Goal: Task Accomplishment & Management: Use online tool/utility

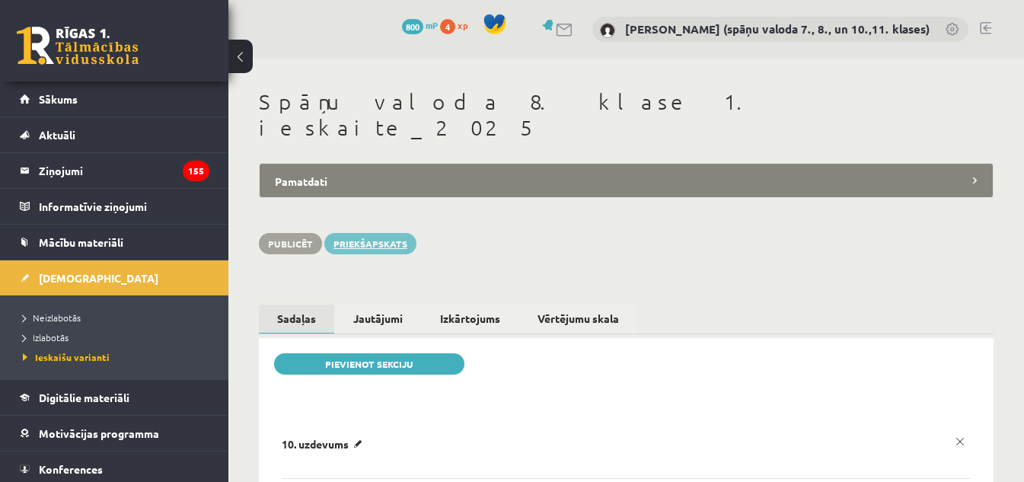
drag, startPoint x: 0, startPoint y: 0, endPoint x: 385, endPoint y: 215, distance: 440.9
click at [385, 233] on link "Priekšapskats" at bounding box center [370, 243] width 92 height 21
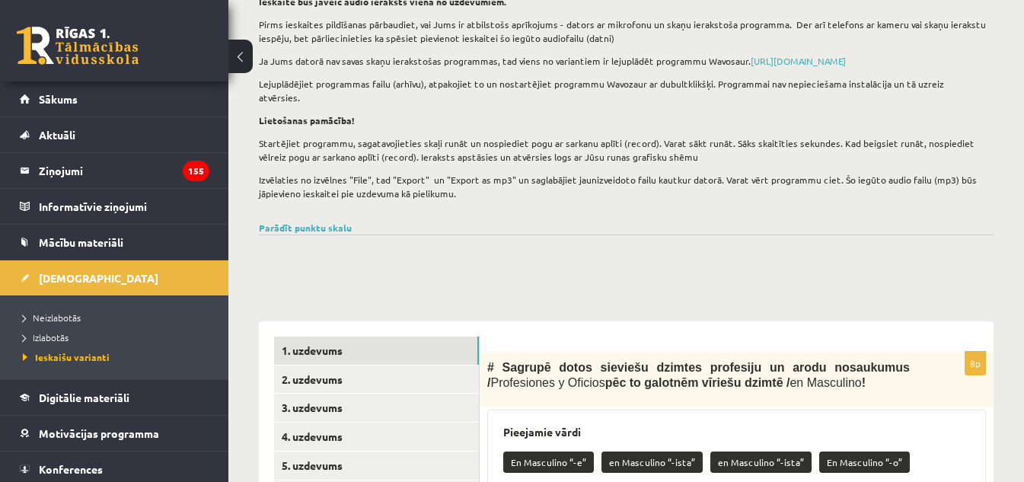
scroll to position [152, 0]
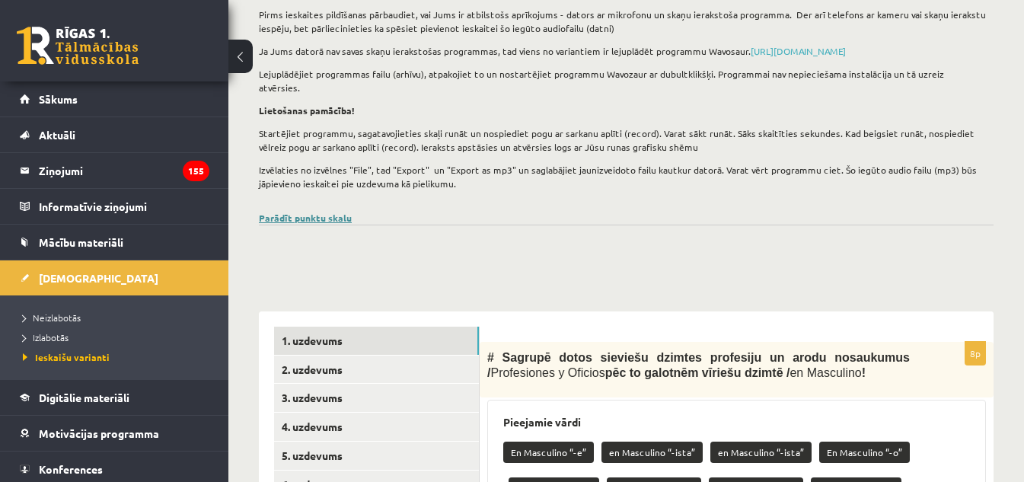
click at [320, 212] on link "Parādīt punktu skalu" at bounding box center [305, 218] width 93 height 12
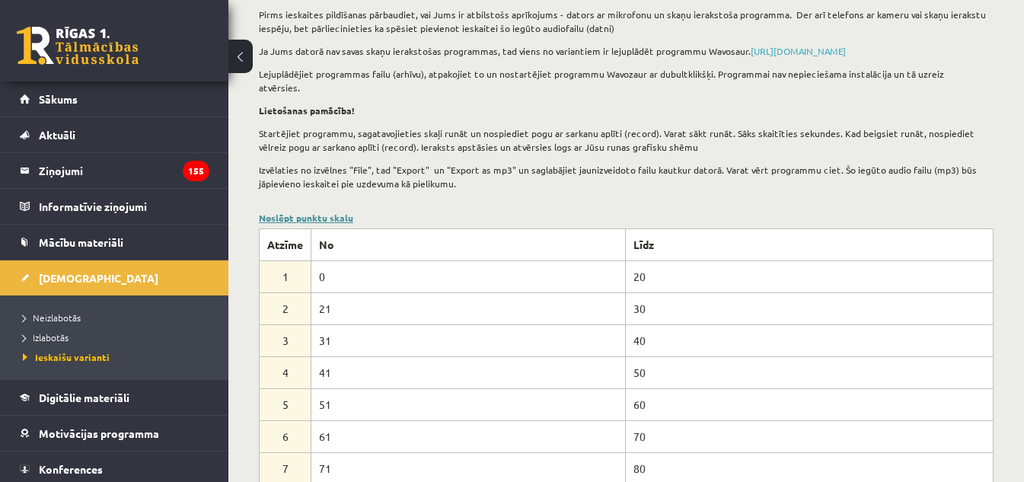
click at [313, 212] on link "Noslēpt punktu skalu" at bounding box center [306, 218] width 94 height 12
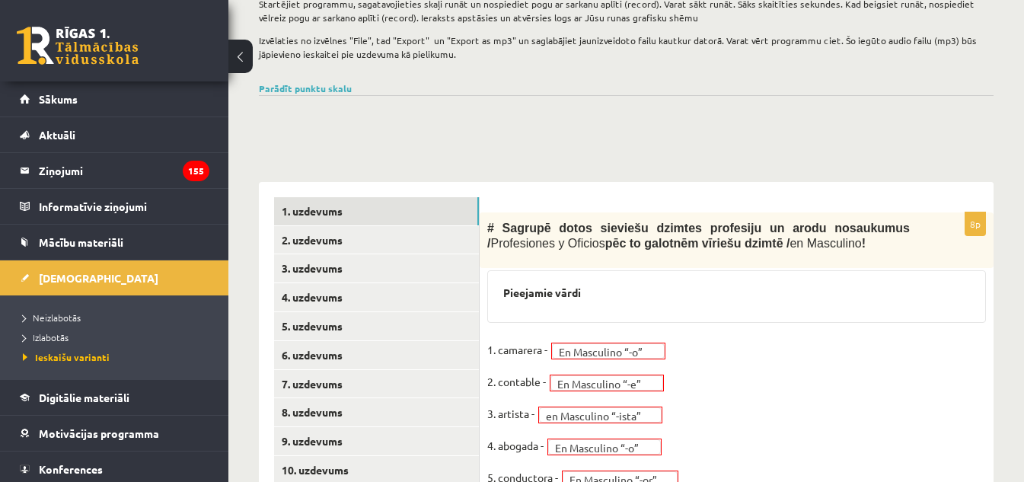
scroll to position [277, 0]
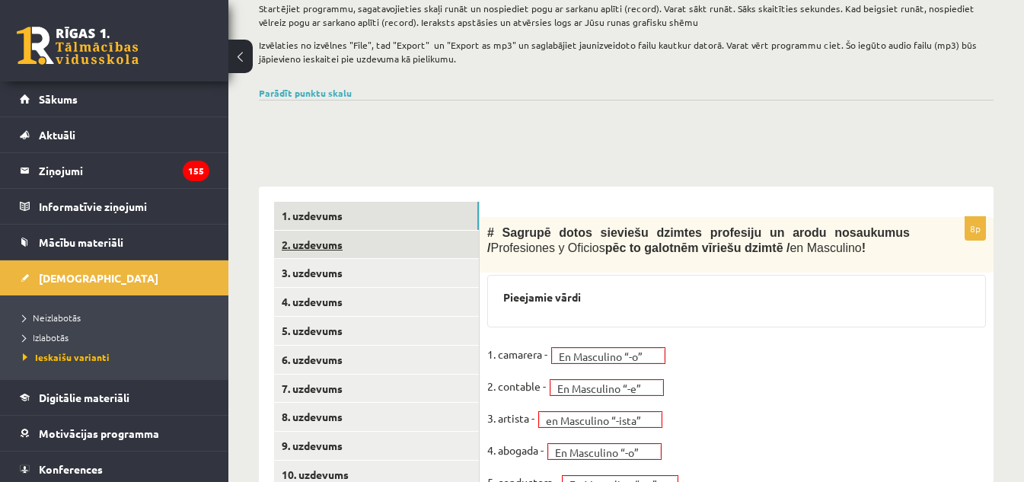
click at [314, 231] on link "2. uzdevums" at bounding box center [376, 245] width 205 height 28
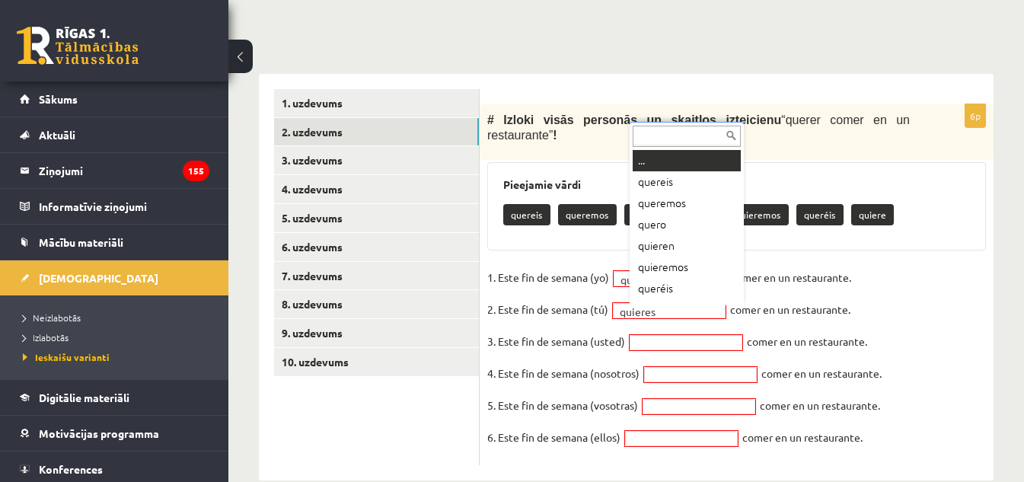
scroll to position [18, 0]
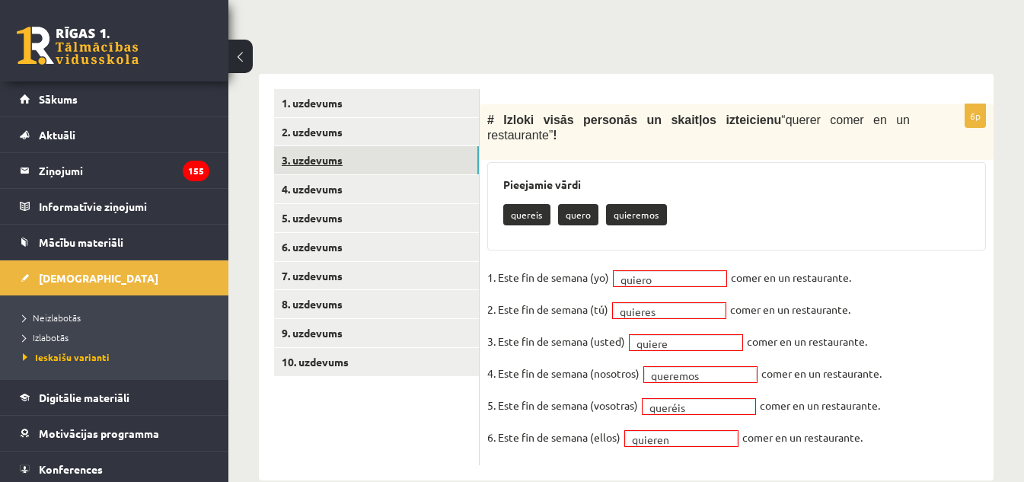
click at [330, 150] on link "3. uzdevums" at bounding box center [376, 160] width 205 height 28
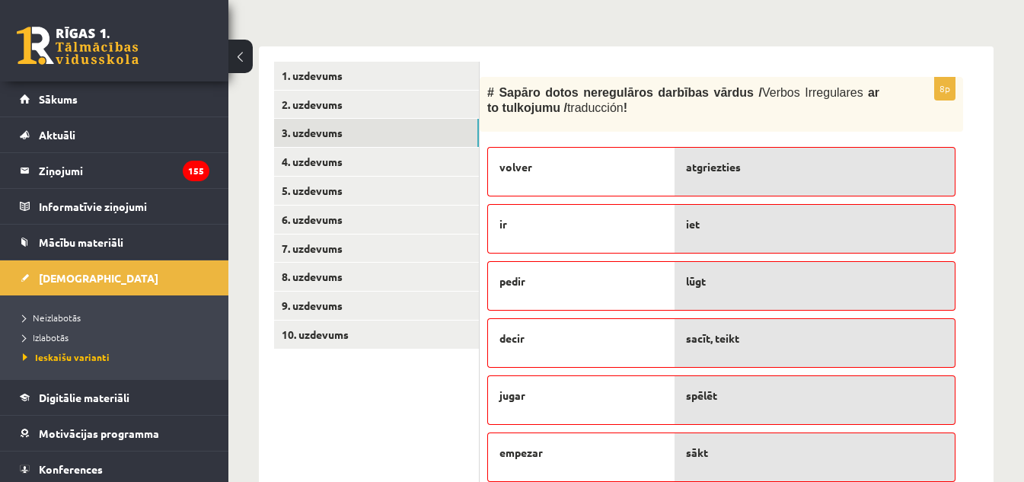
scroll to position [395, 0]
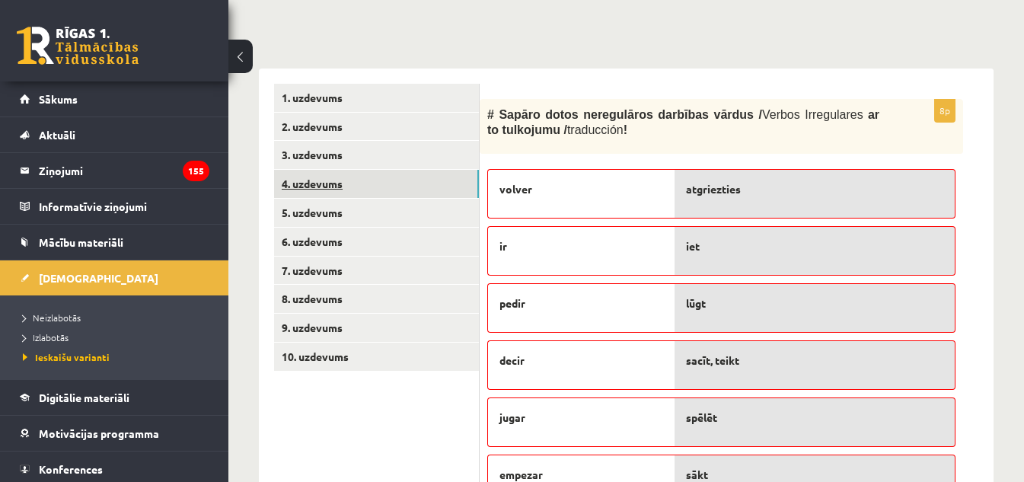
click at [325, 174] on link "4. uzdevums" at bounding box center [376, 184] width 205 height 28
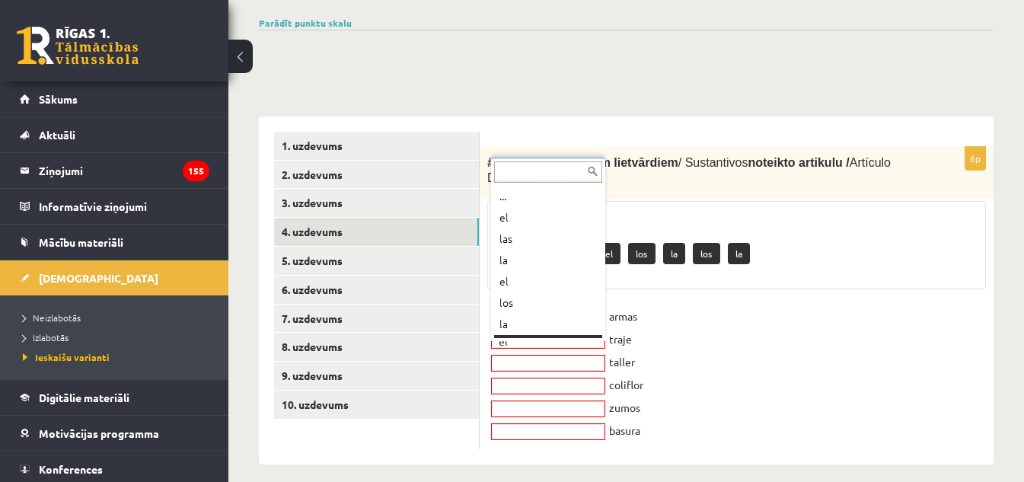
scroll to position [18, 0]
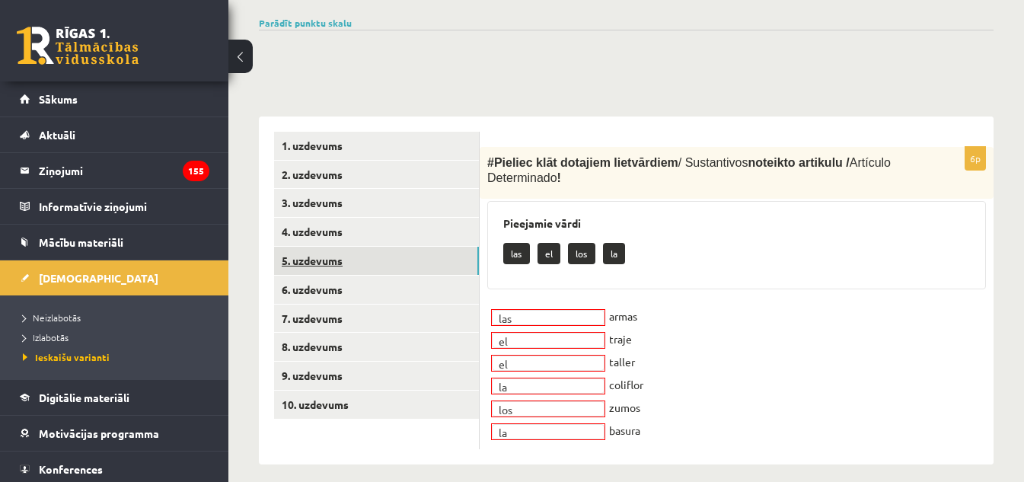
click at [317, 253] on link "5. uzdevums" at bounding box center [376, 261] width 205 height 28
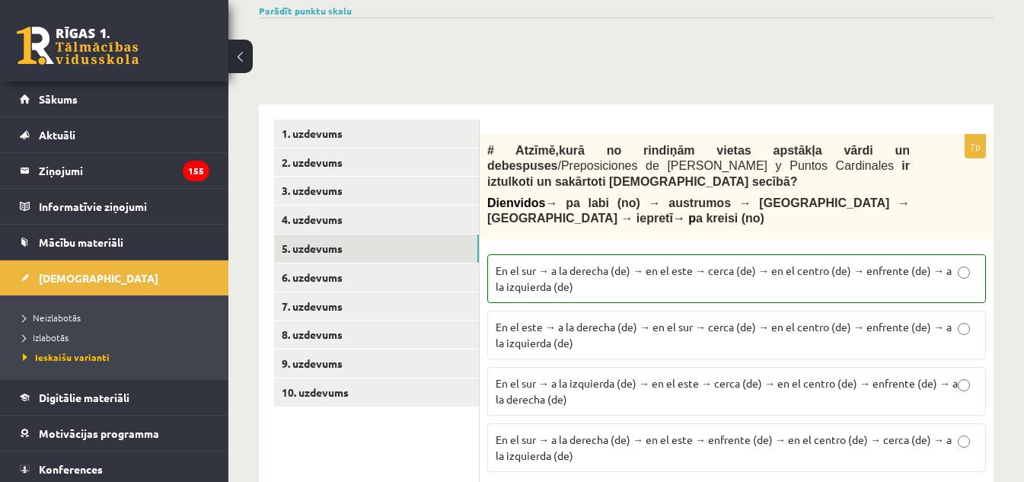
scroll to position [363, 0]
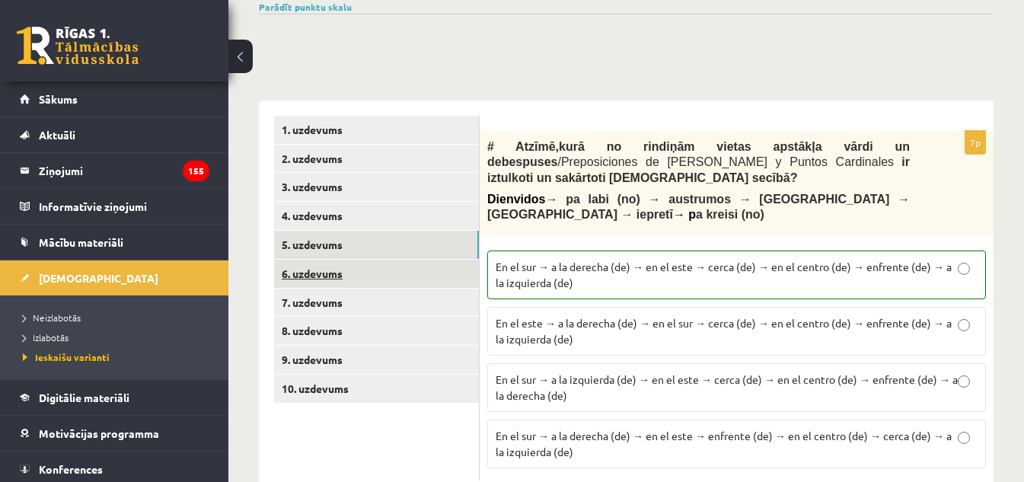
click at [333, 260] on link "6. uzdevums" at bounding box center [376, 274] width 205 height 28
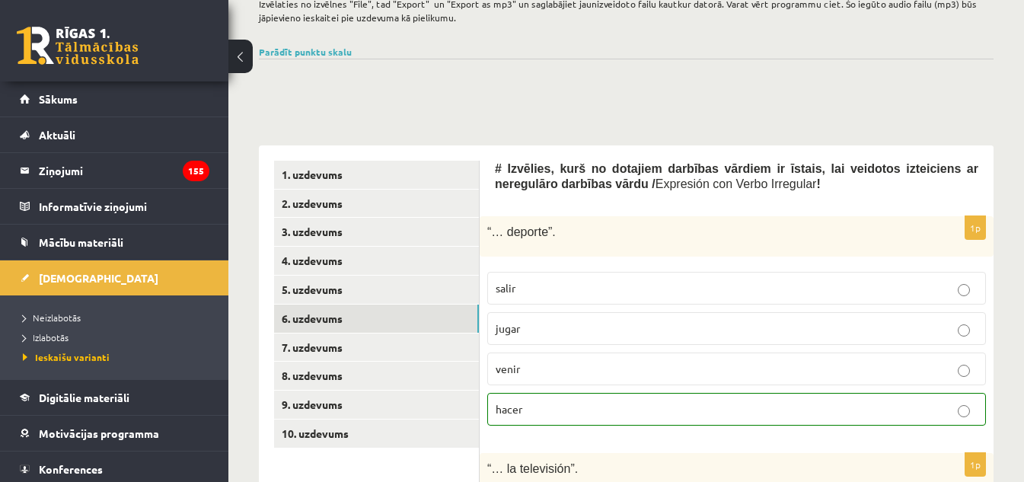
scroll to position [254, 0]
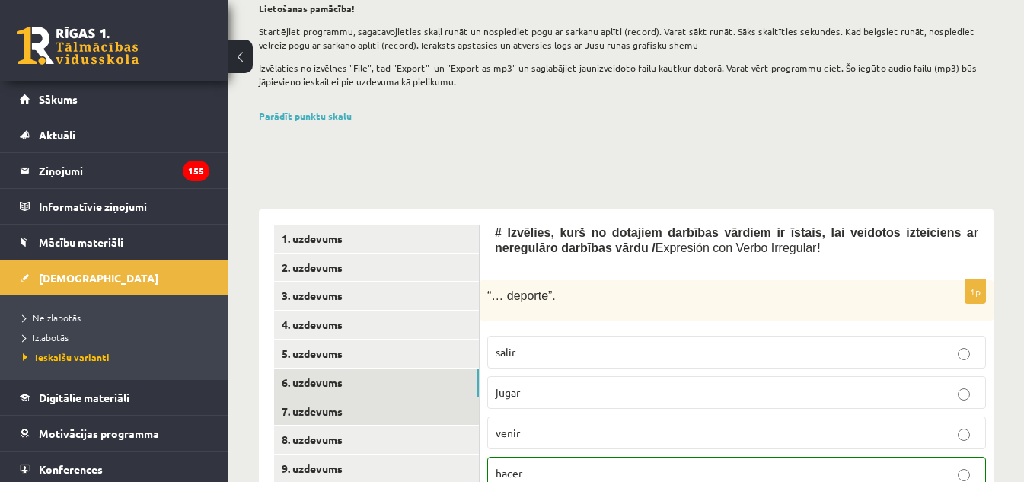
click at [304, 397] on link "7. uzdevums" at bounding box center [376, 411] width 205 height 28
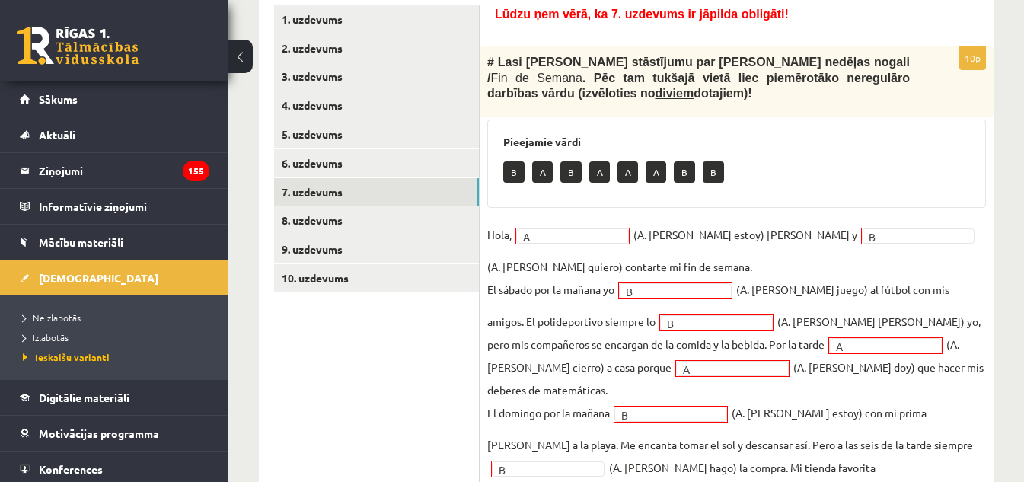
scroll to position [397, 0]
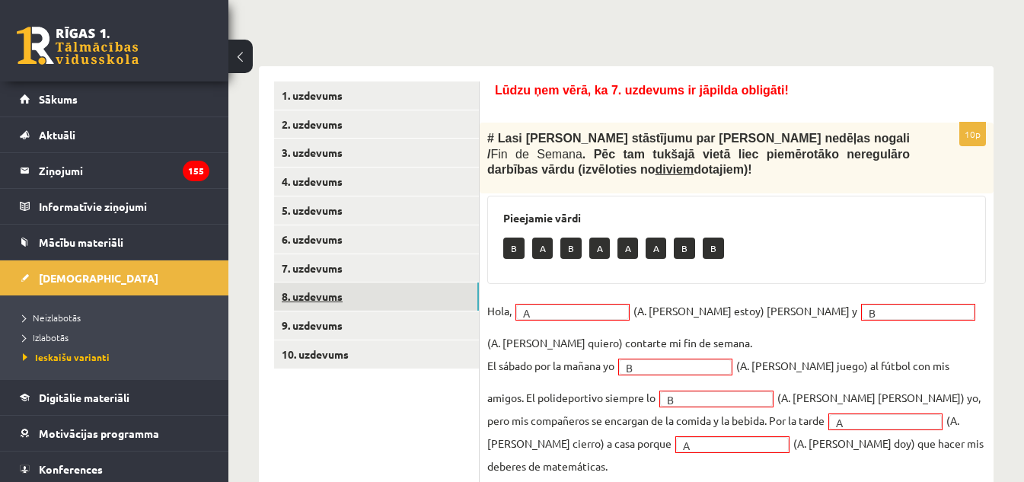
click at [328, 282] on link "8. uzdevums" at bounding box center [376, 296] width 205 height 28
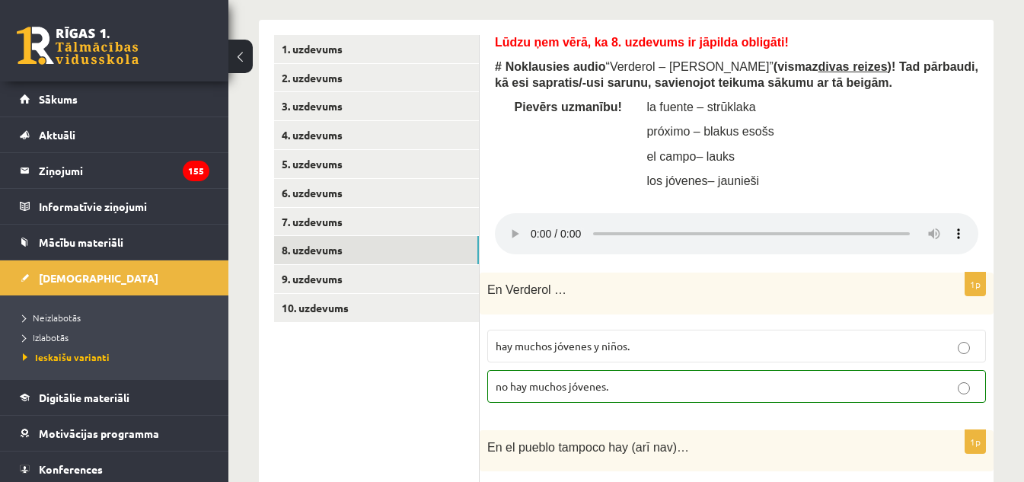
scroll to position [455, 0]
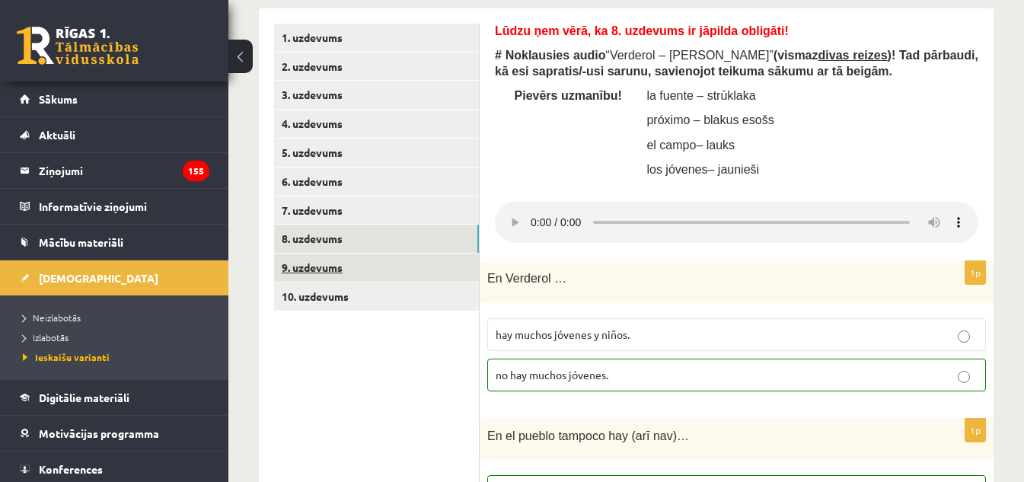
click at [318, 254] on link "9. uzdevums" at bounding box center [376, 267] width 205 height 28
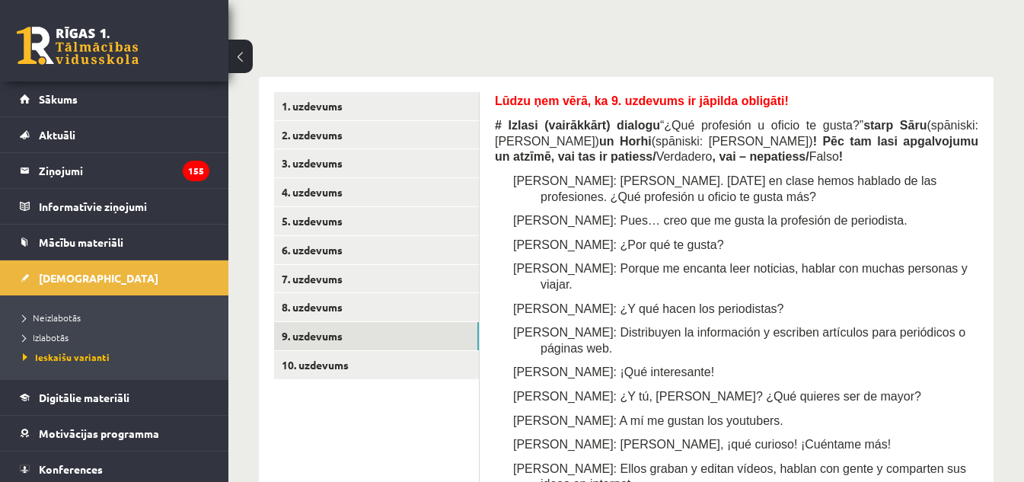
scroll to position [479, 0]
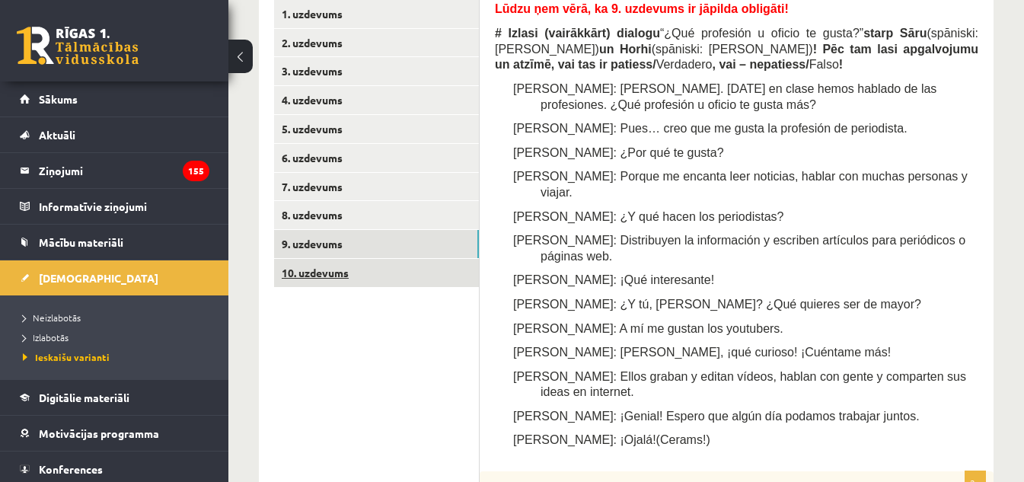
click at [327, 259] on link "10. uzdevums" at bounding box center [376, 273] width 205 height 28
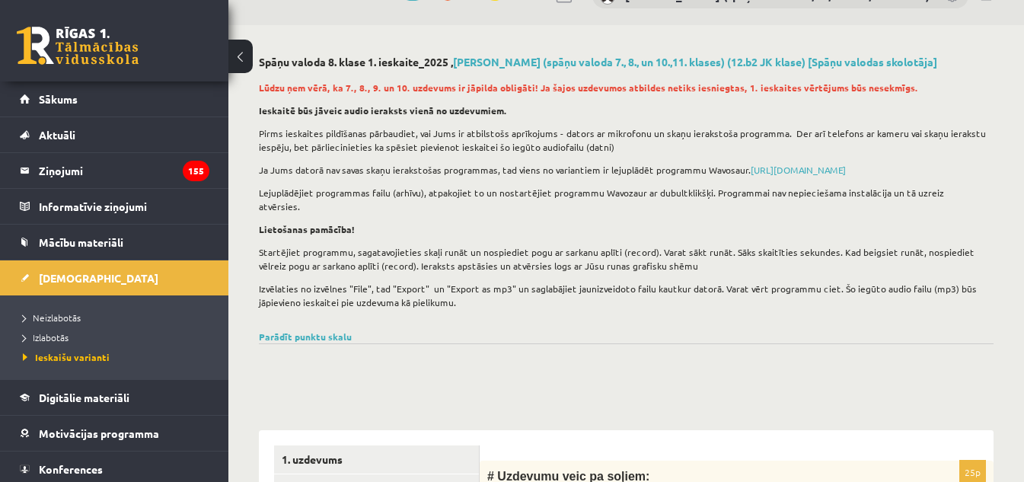
scroll to position [0, 0]
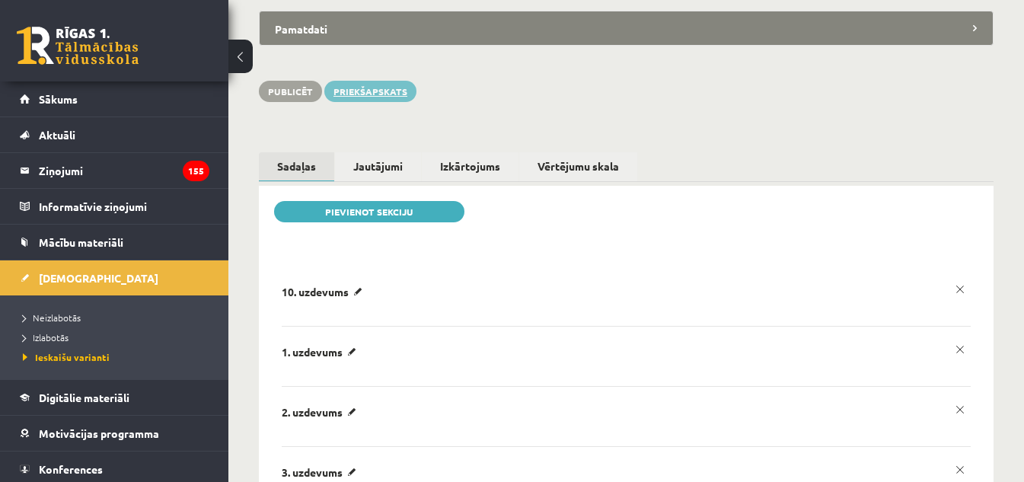
click at [367, 81] on link "Priekšapskats" at bounding box center [370, 91] width 92 height 21
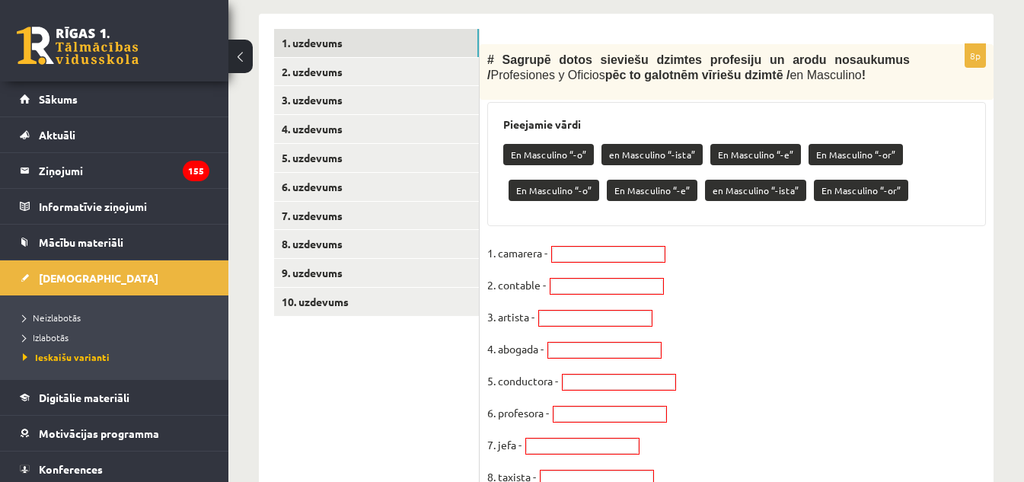
scroll to position [457, 0]
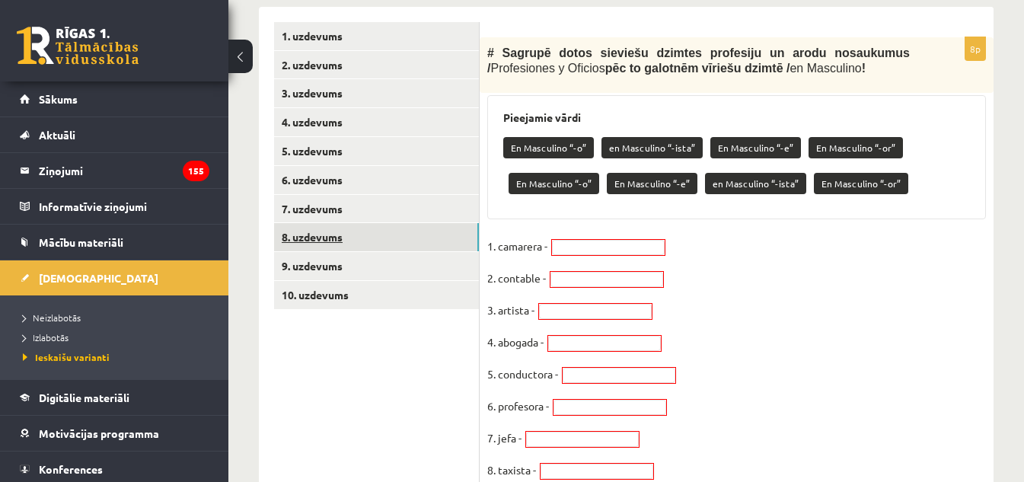
click at [327, 223] on link "8. uzdevums" at bounding box center [376, 237] width 205 height 28
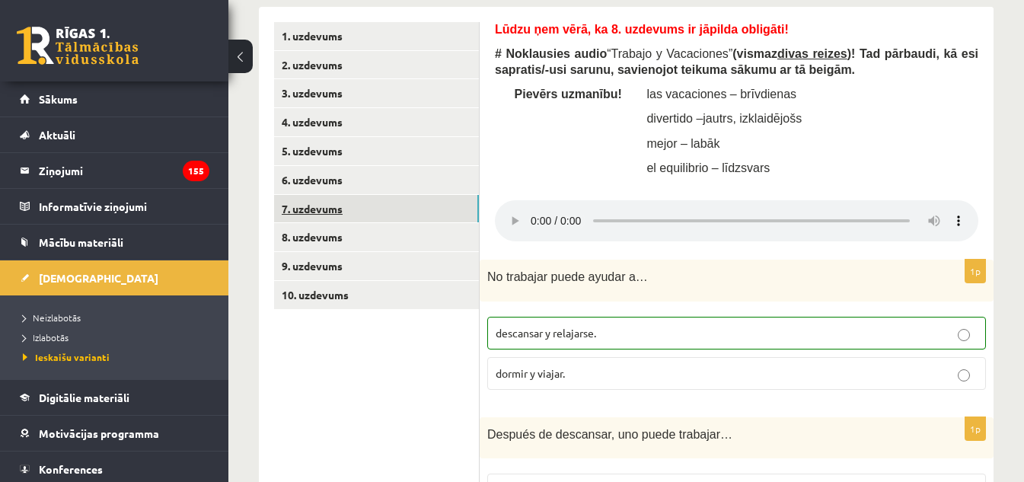
click at [322, 197] on link "7. uzdevums" at bounding box center [376, 209] width 205 height 28
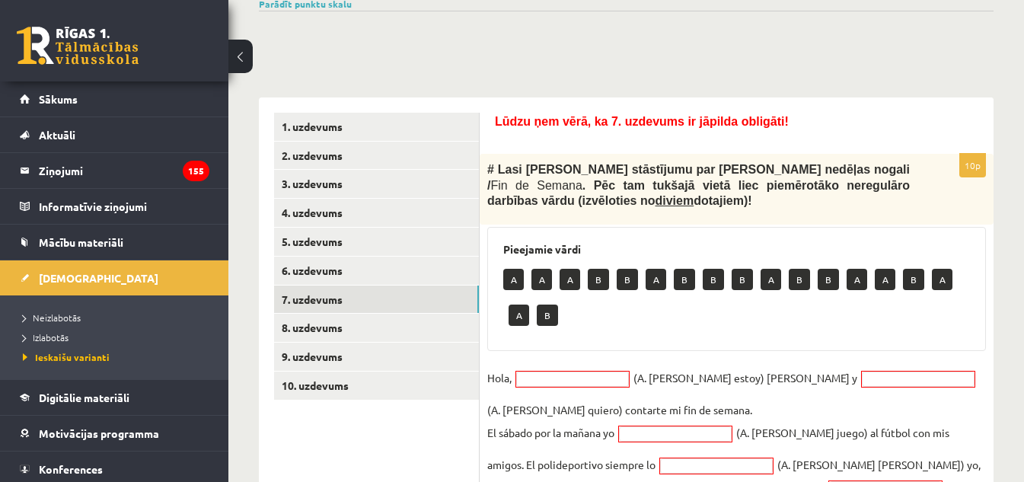
scroll to position [357, 0]
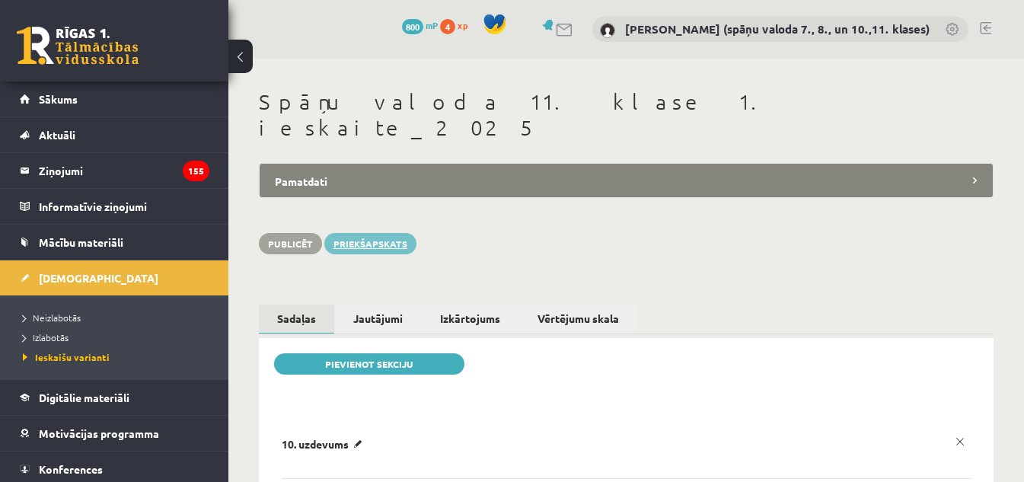
click at [380, 233] on link "Priekšapskats" at bounding box center [370, 243] width 92 height 21
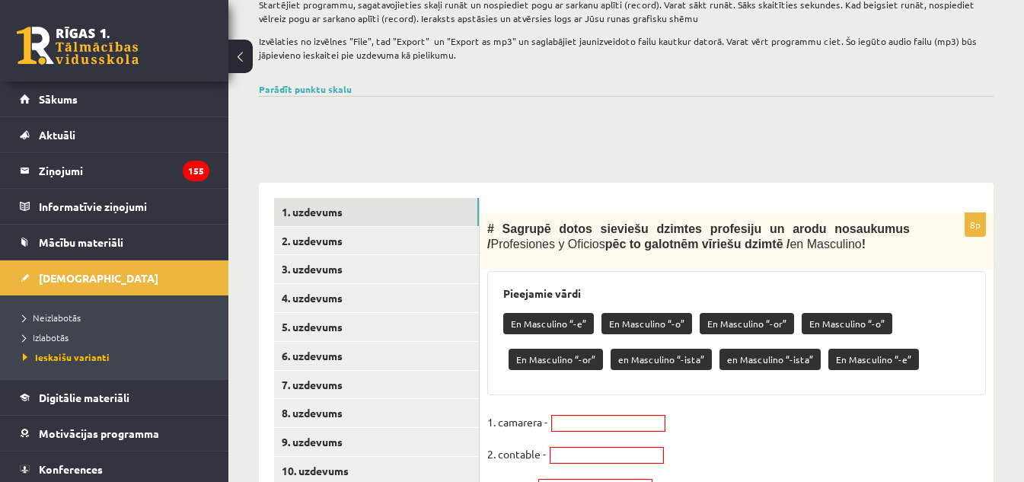
scroll to position [277, 0]
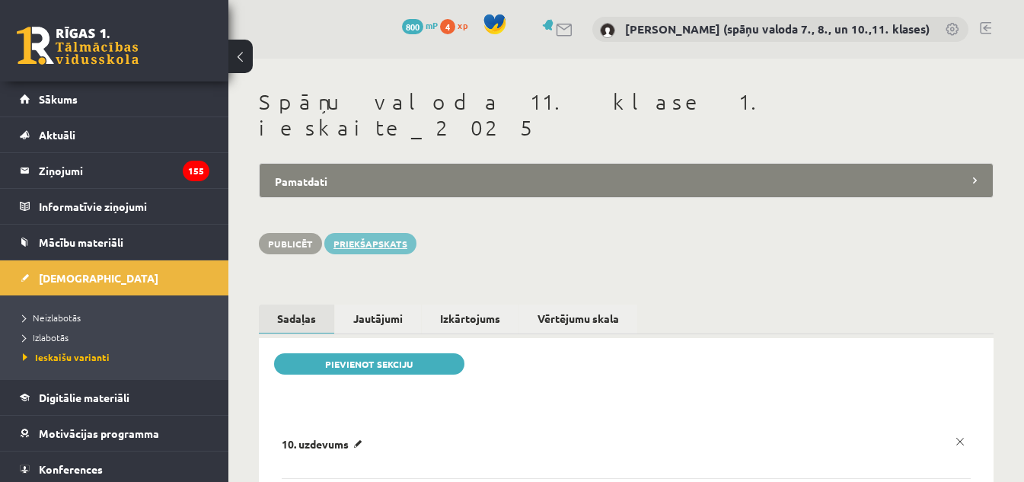
click at [371, 233] on link "Priekšapskats" at bounding box center [370, 243] width 92 height 21
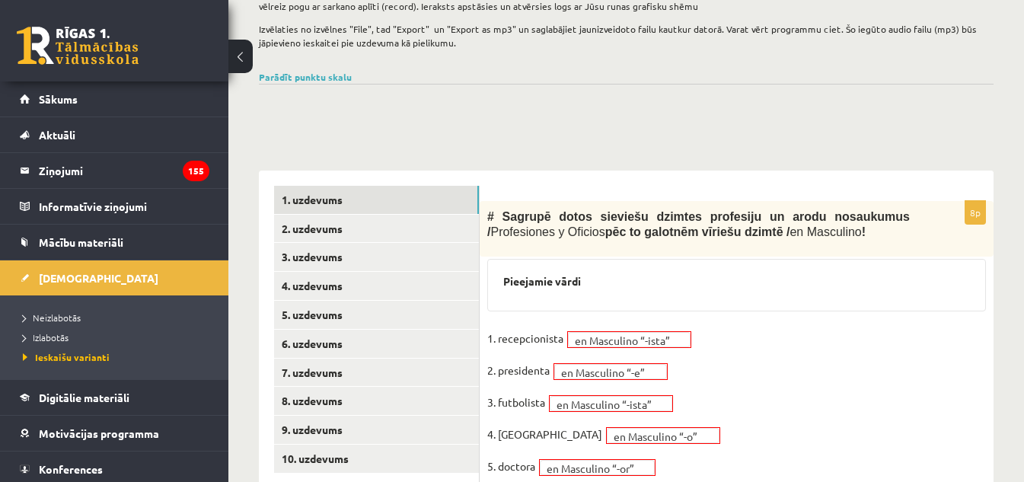
scroll to position [281, 0]
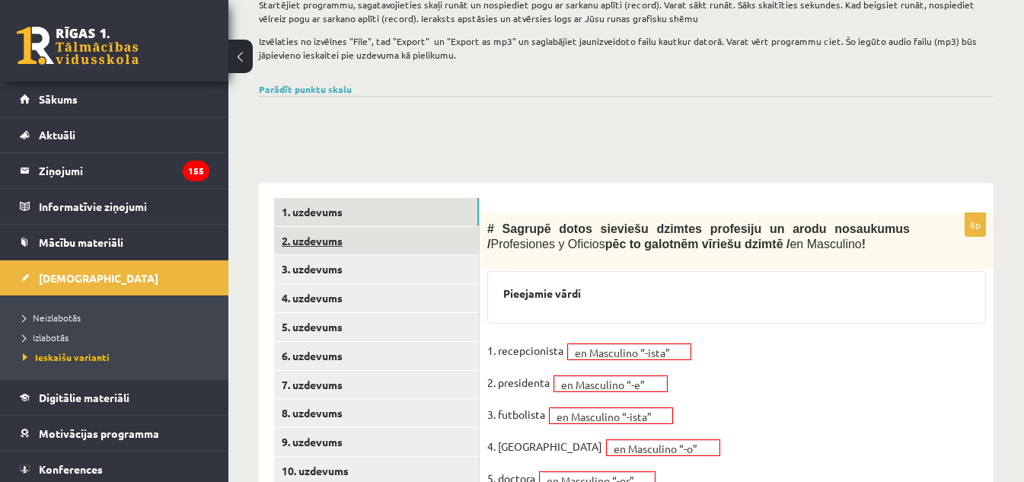
click at [326, 228] on link "2. uzdevums" at bounding box center [376, 241] width 205 height 28
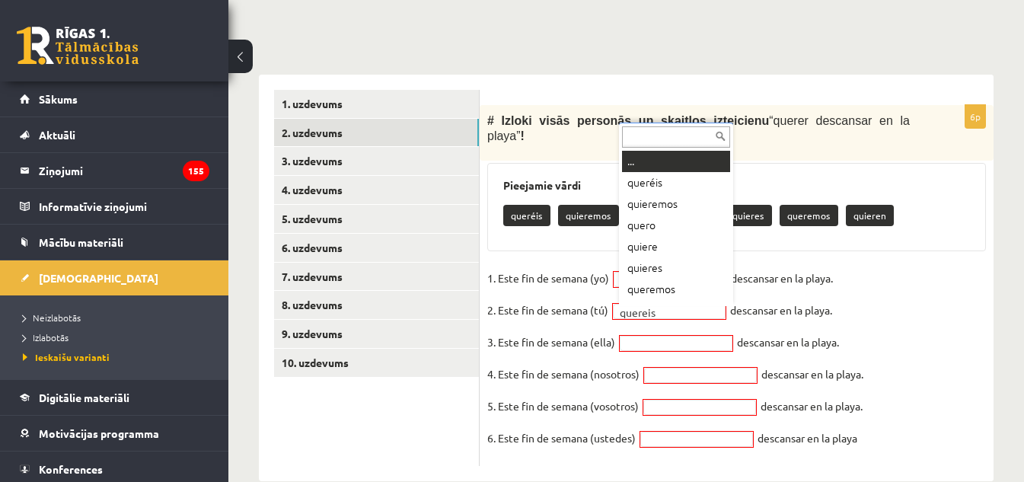
scroll to position [18, 0]
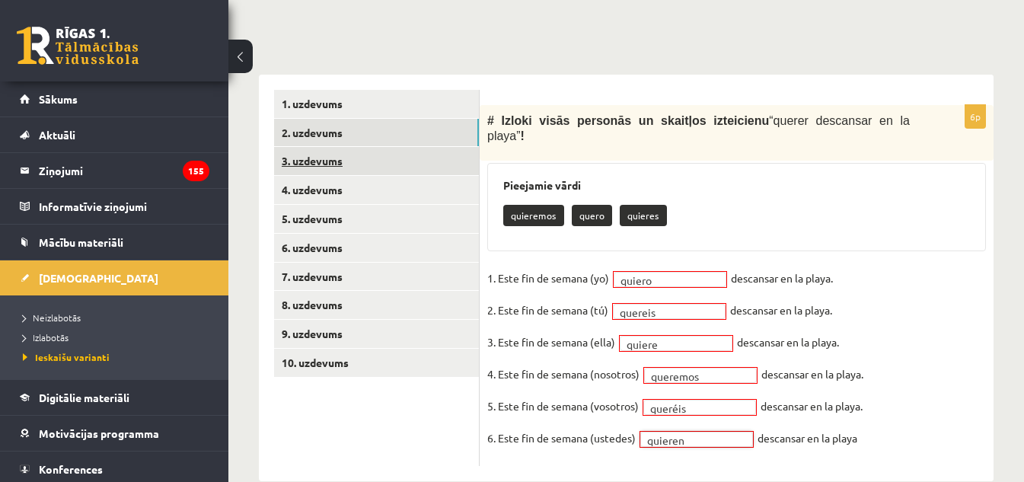
click at [313, 148] on link "3. uzdevums" at bounding box center [376, 161] width 205 height 28
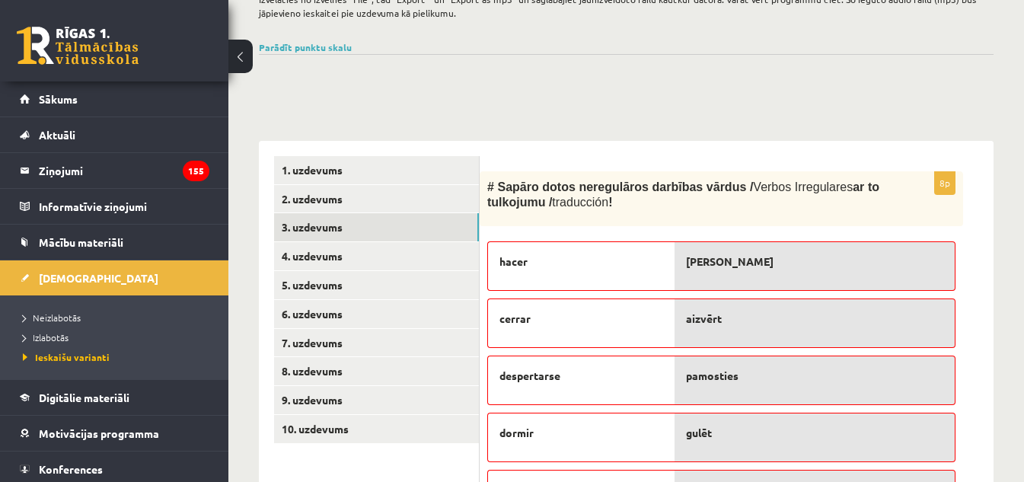
scroll to position [313, 0]
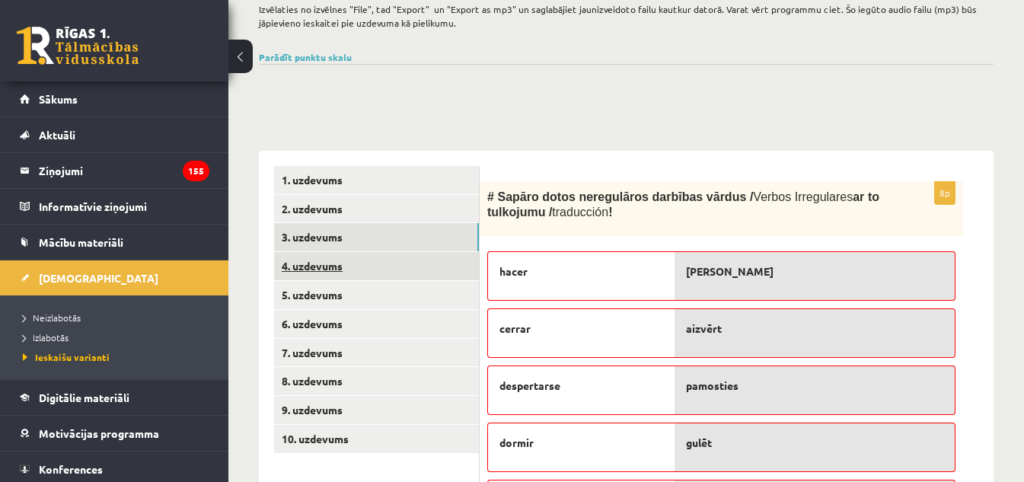
click at [326, 252] on link "4. uzdevums" at bounding box center [376, 266] width 205 height 28
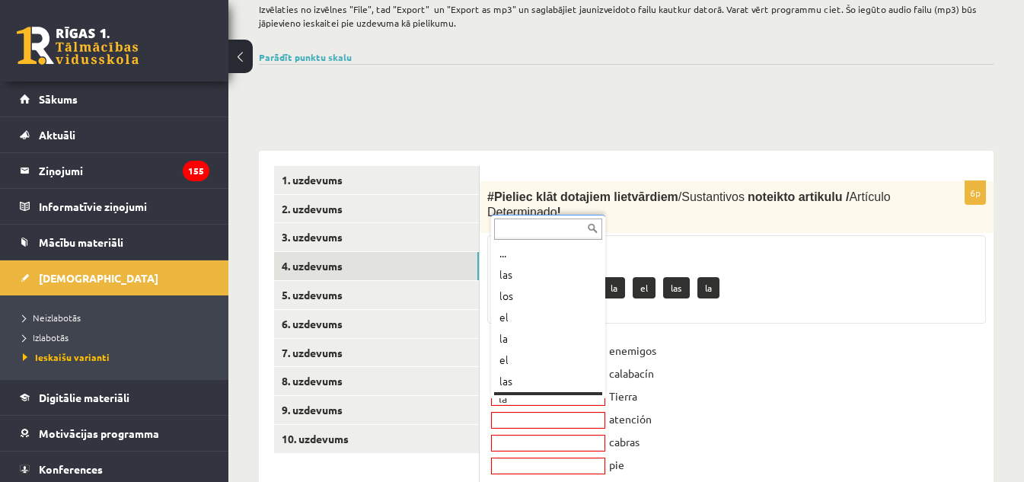
scroll to position [18, 0]
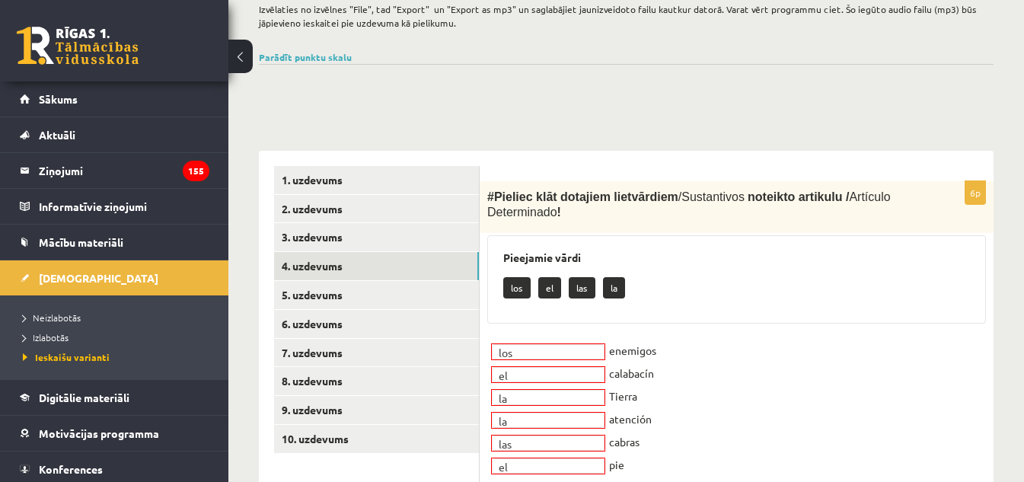
click at [769, 405] on fieldset "los *** enemigos el ** calabacín la ** Tierra la ** atención las *** cabras el …" at bounding box center [736, 407] width 499 height 137
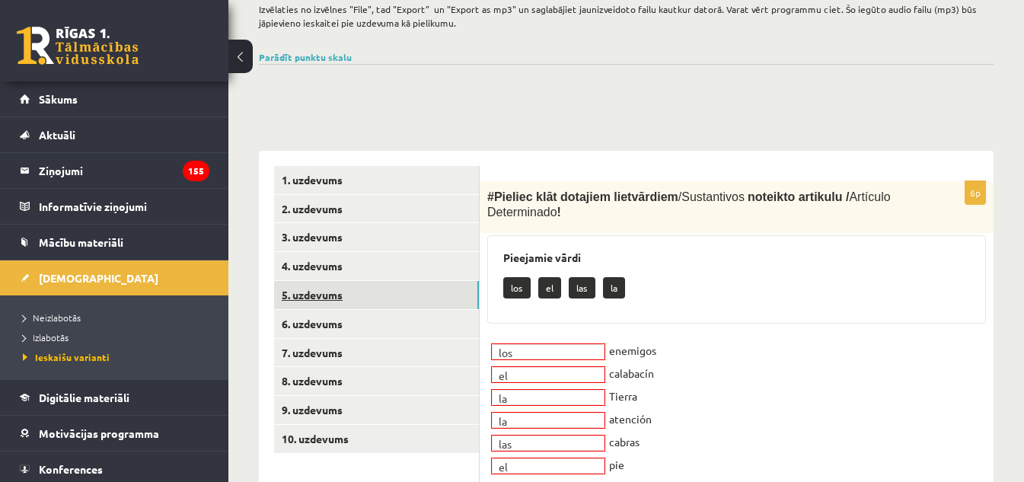
click at [312, 282] on link "5. uzdevums" at bounding box center [376, 295] width 205 height 28
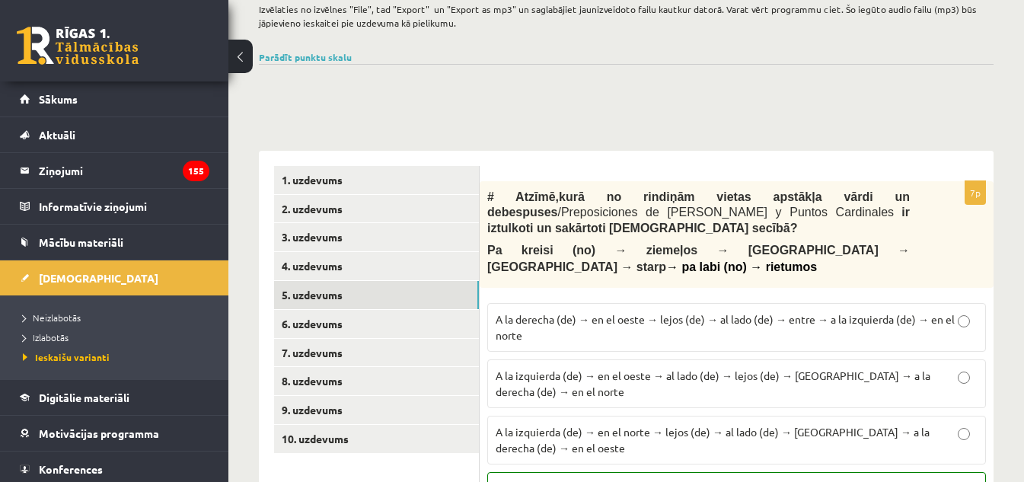
scroll to position [364, 0]
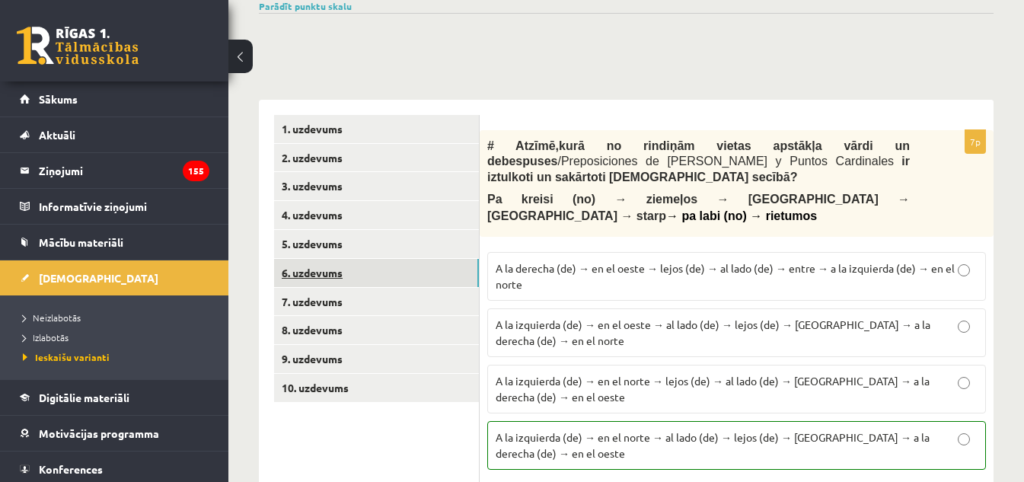
click at [325, 264] on link "6. uzdevums" at bounding box center [376, 273] width 205 height 28
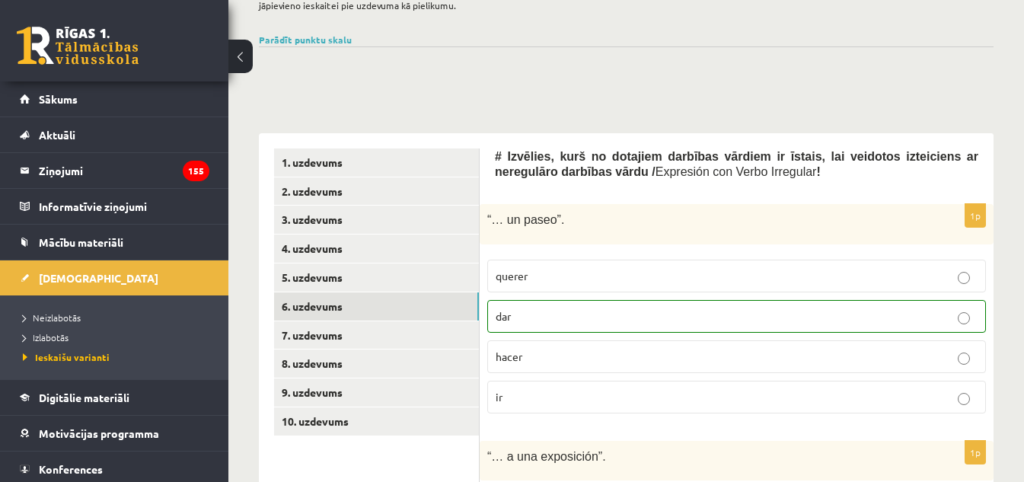
scroll to position [330, 0]
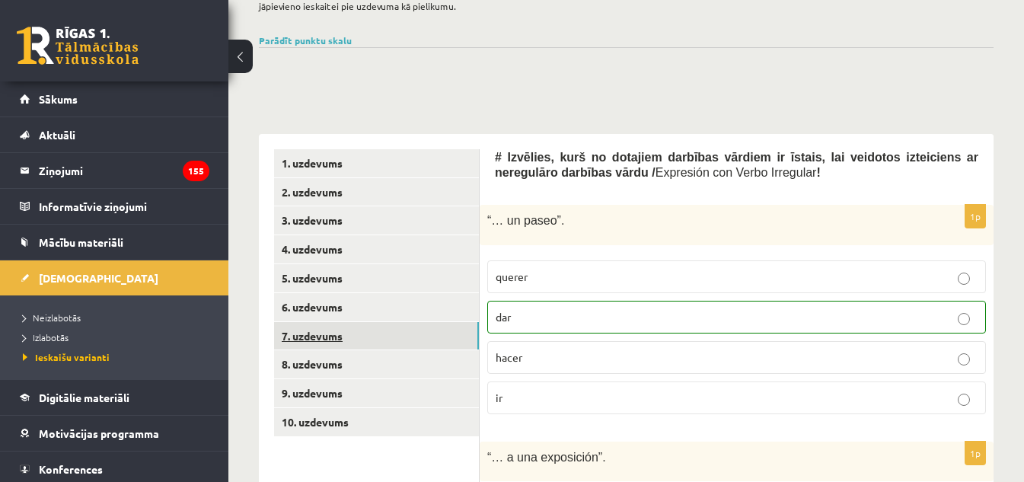
click at [326, 323] on link "7. uzdevums" at bounding box center [376, 336] width 205 height 28
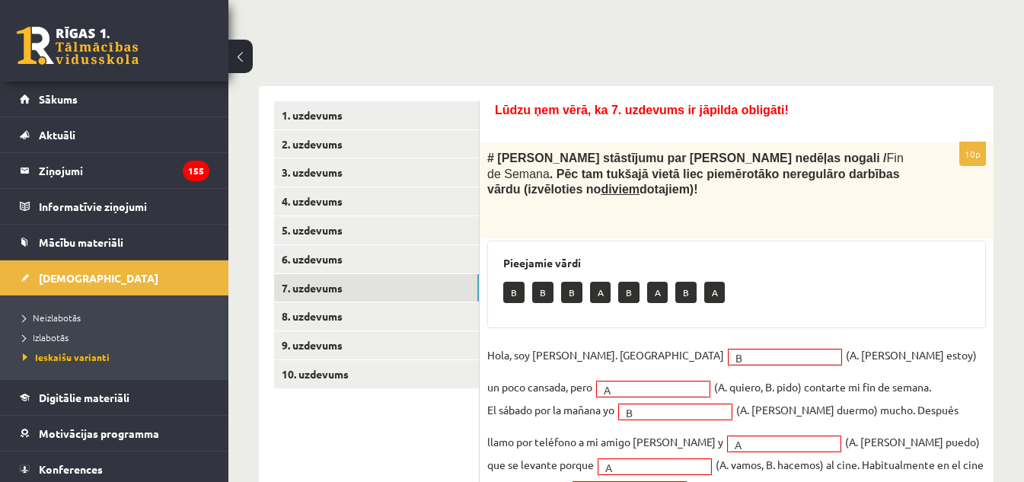
scroll to position [367, 0]
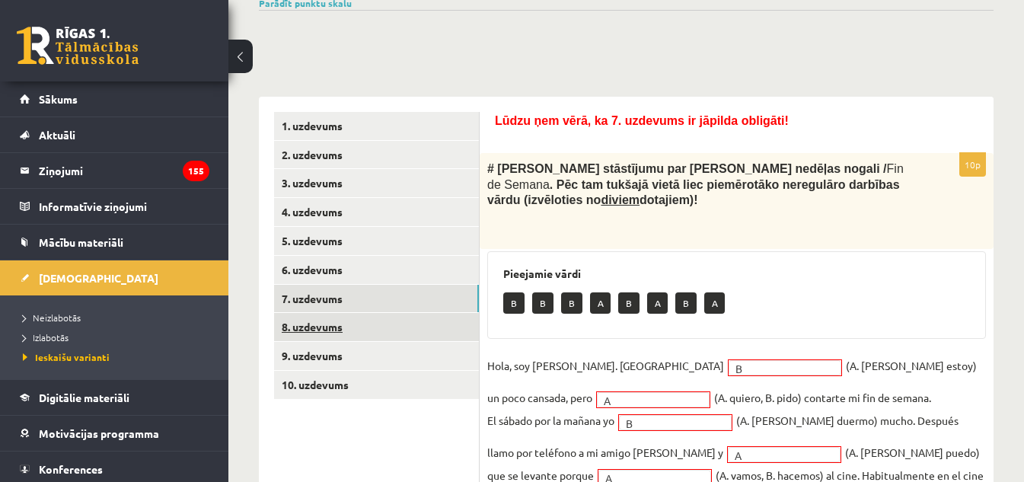
click at [326, 316] on link "8. uzdevums" at bounding box center [376, 327] width 205 height 28
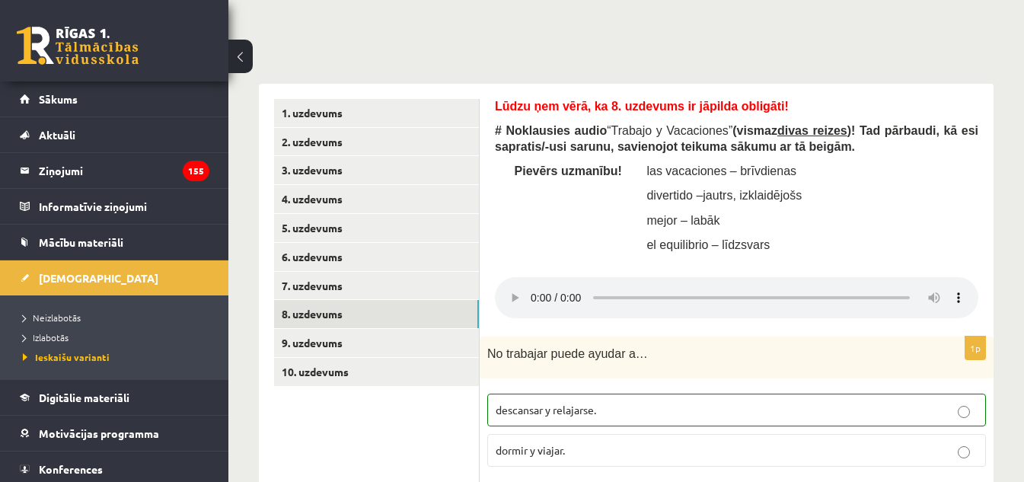
scroll to position [381, 0]
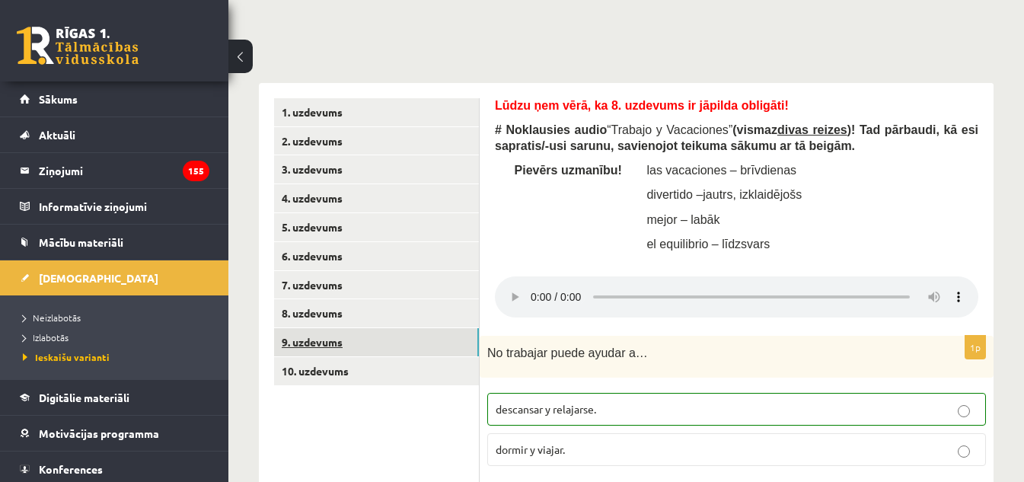
click at [329, 328] on link "9. uzdevums" at bounding box center [376, 342] width 205 height 28
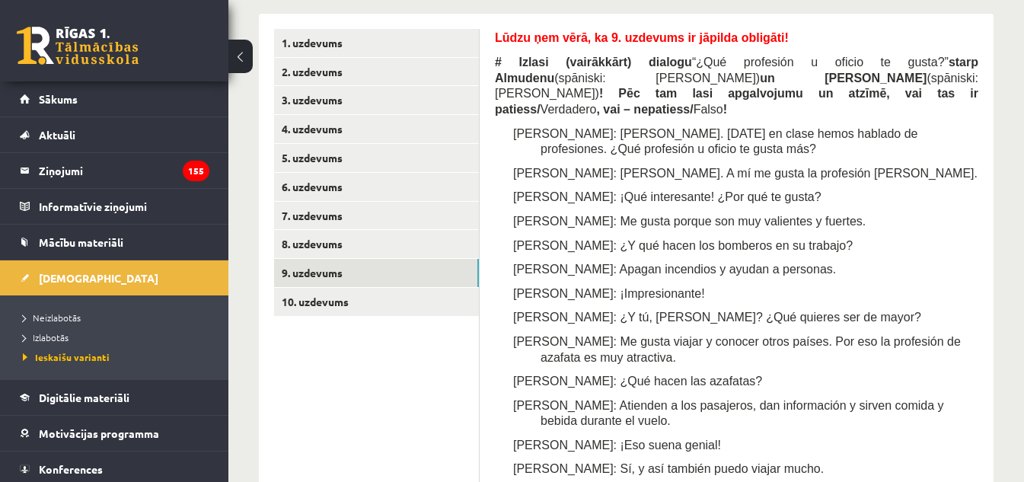
scroll to position [433, 0]
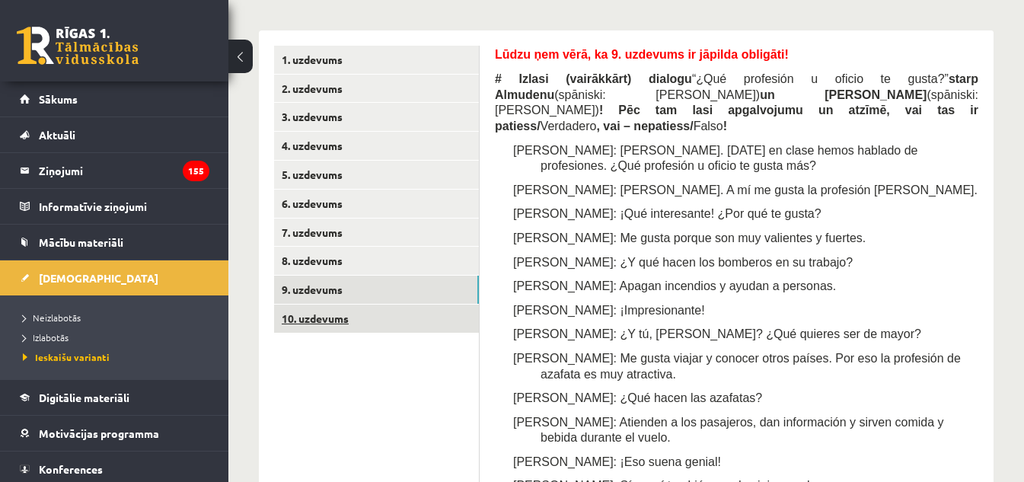
click at [307, 309] on link "10. uzdevums" at bounding box center [376, 318] width 205 height 28
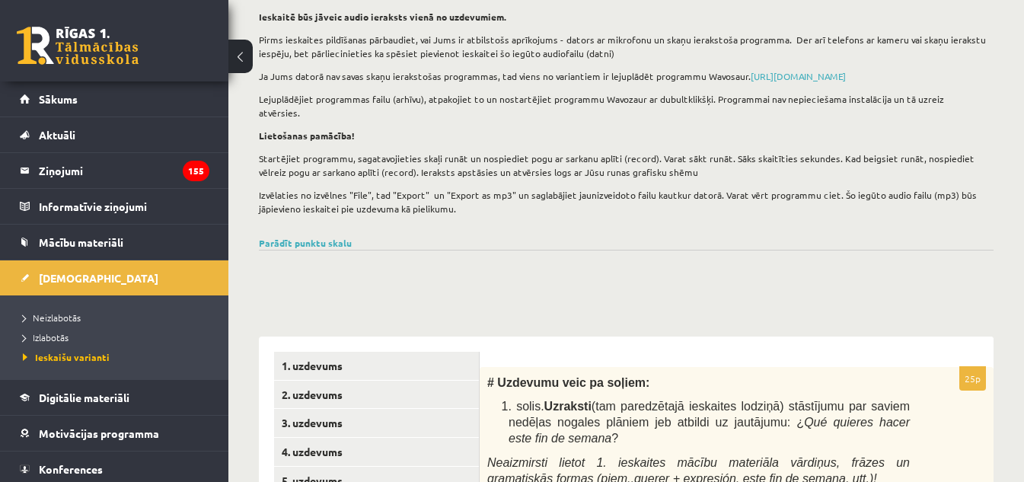
scroll to position [53, 0]
